Goal: Task Accomplishment & Management: Manage account settings

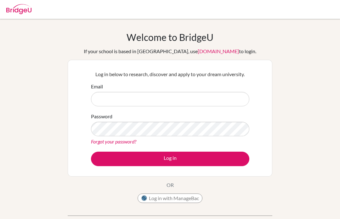
scroll to position [54, 0]
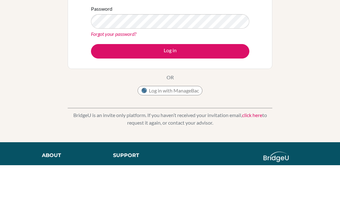
type input "Simra.8505@pristineschool.com"
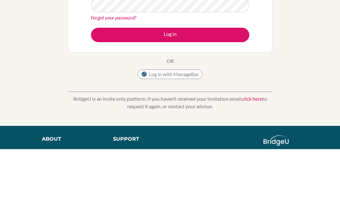
click at [218, 98] on button "Log in" at bounding box center [170, 105] width 158 height 14
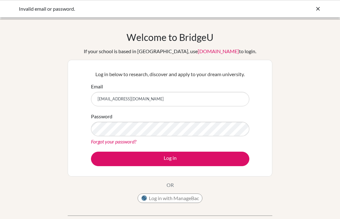
click at [98, 141] on link "Forgot your password?" at bounding box center [113, 142] width 45 height 6
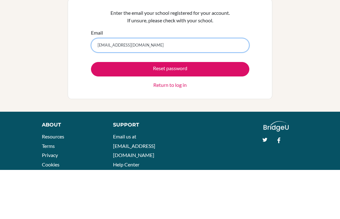
type input "Simra.8508@pristineschool.com"
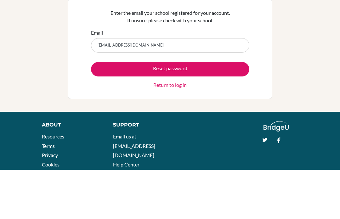
click at [110, 111] on button "Reset password" at bounding box center [170, 118] width 158 height 14
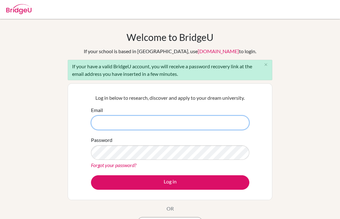
click at [185, 120] on input "Email" at bounding box center [170, 123] width 158 height 14
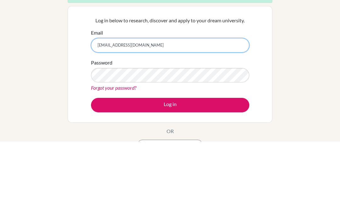
type input "[EMAIL_ADDRESS][DOMAIN_NAME]"
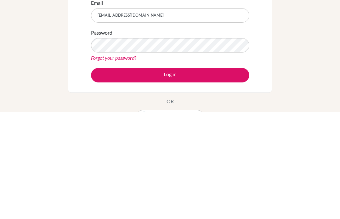
click at [214, 175] on button "Log in" at bounding box center [170, 182] width 158 height 14
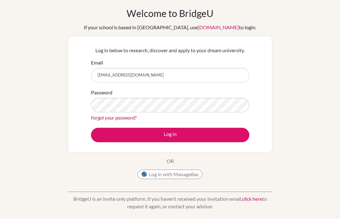
scroll to position [24, 0]
click at [178, 177] on button "Log in with ManageBac" at bounding box center [170, 174] width 65 height 9
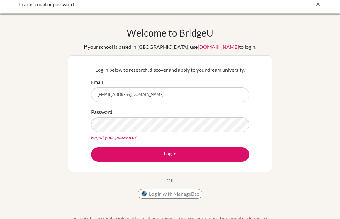
scroll to position [0, 0]
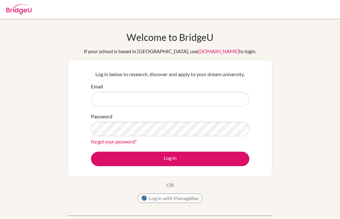
click at [136, 101] on input "Email" at bounding box center [170, 99] width 158 height 14
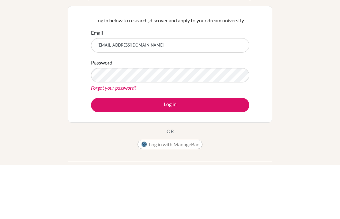
type input "[EMAIL_ADDRESS][DOMAIN_NAME]"
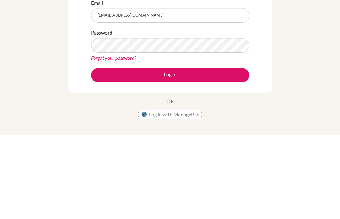
click at [130, 139] on link "Forgot your password?" at bounding box center [113, 142] width 45 height 6
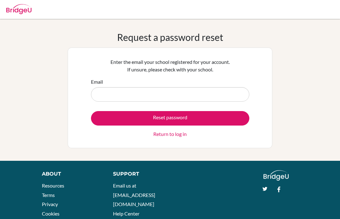
click at [202, 95] on input "Email" at bounding box center [170, 94] width 158 height 14
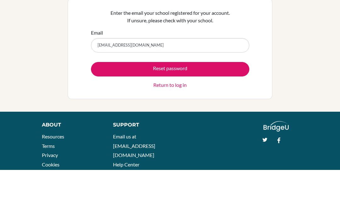
type input "Simra.8508@pristineschool.com"
click at [225, 111] on button "Reset password" at bounding box center [170, 118] width 158 height 14
